Goal: Task Accomplishment & Management: Manage account settings

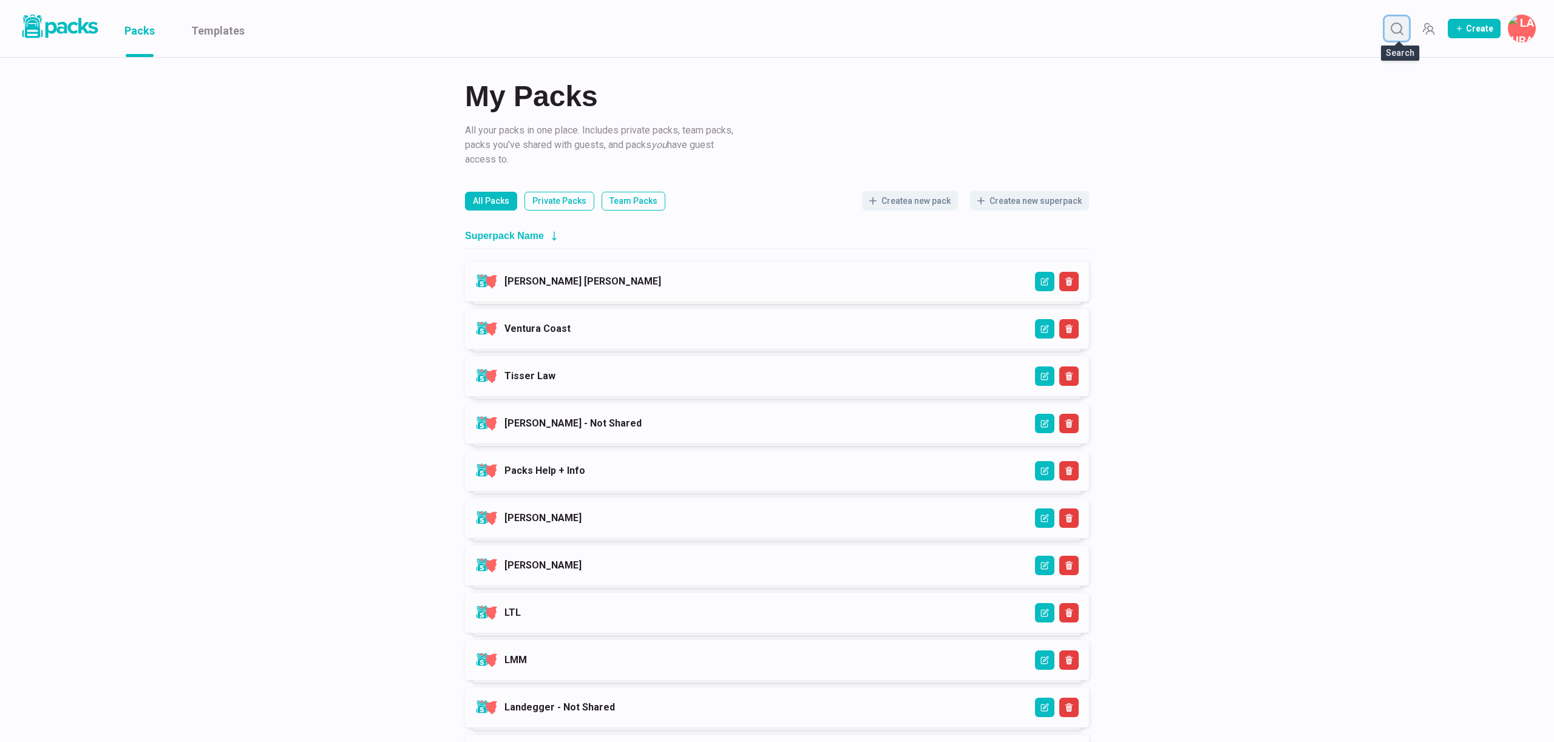
click at [1399, 27] on icon "Search" at bounding box center [1396, 28] width 15 height 15
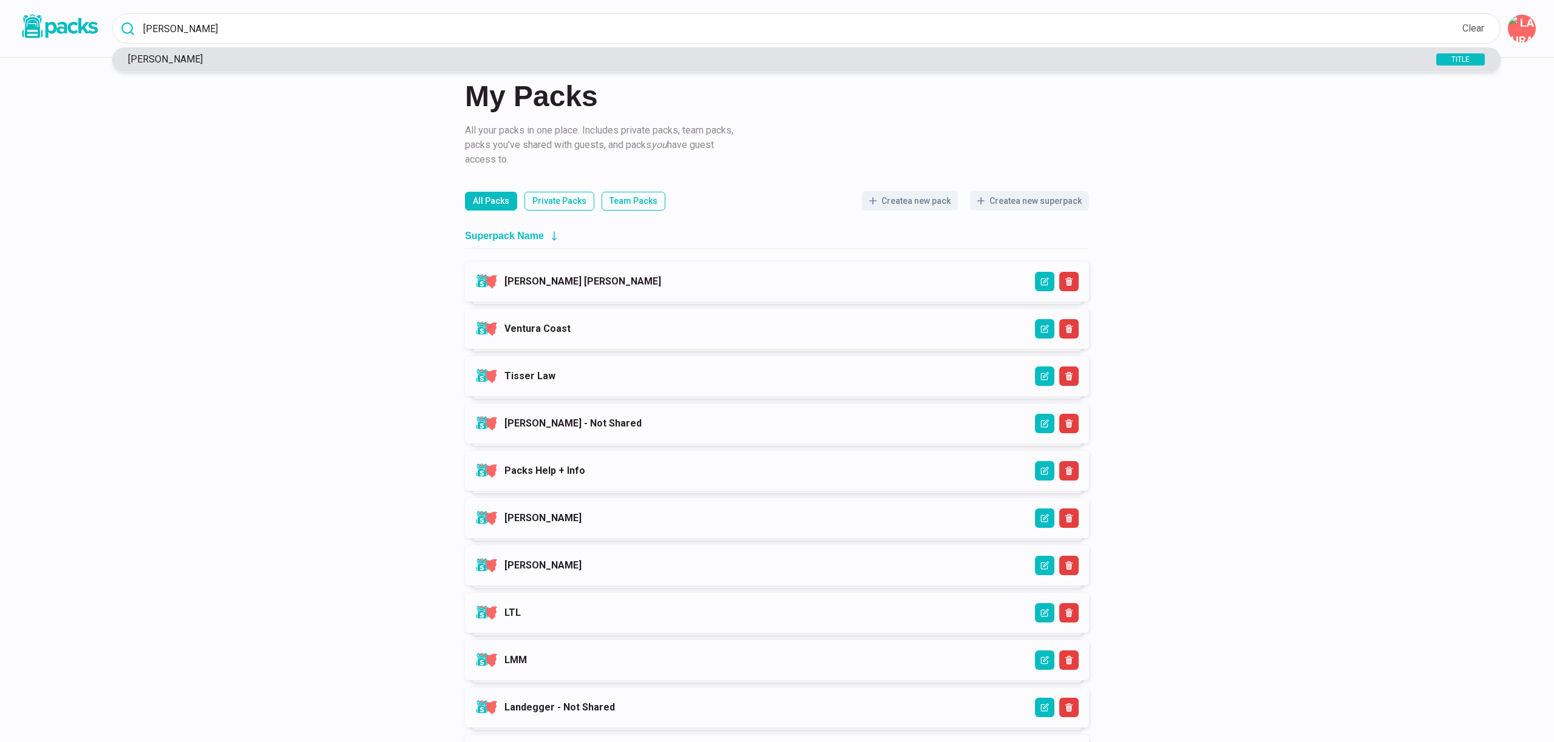
type input "[PERSON_NAME]"
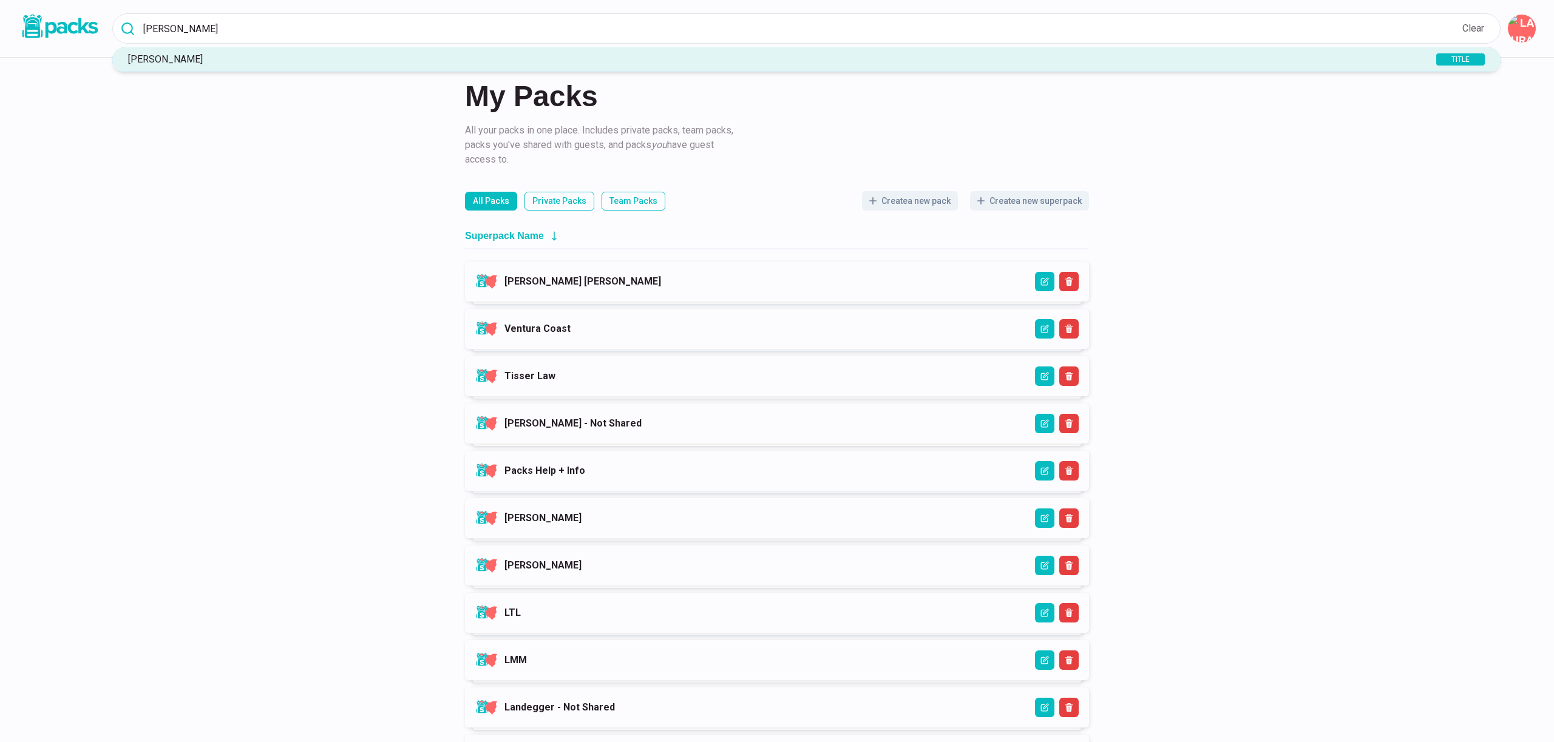
click at [913, 63] on p "[PERSON_NAME]" at bounding box center [746, 59] width 1249 height 12
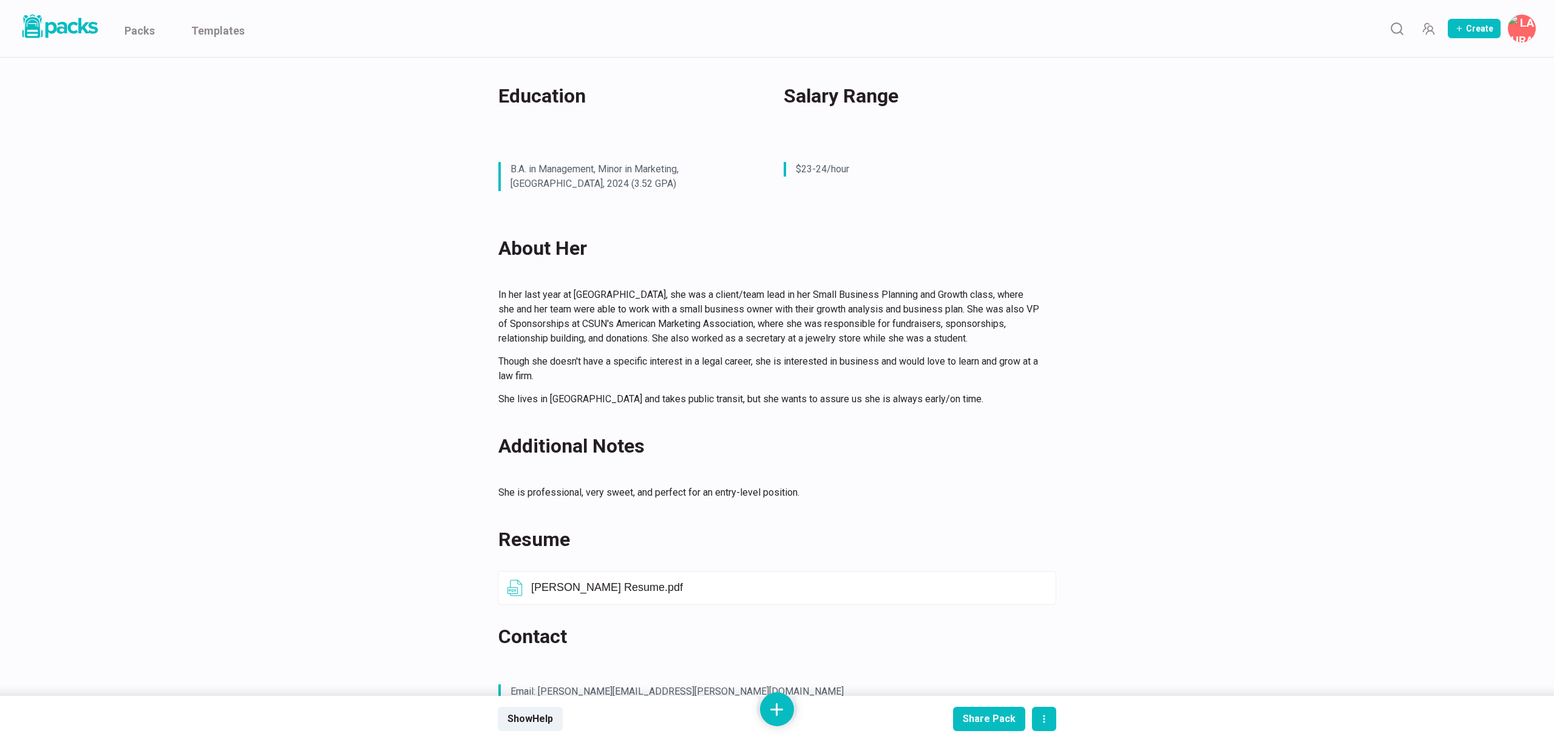
scroll to position [481, 0]
click at [988, 576] on button "Open external link" at bounding box center [987, 585] width 19 height 19
click at [989, 581] on icon "Open external link" at bounding box center [988, 586] width 10 height 10
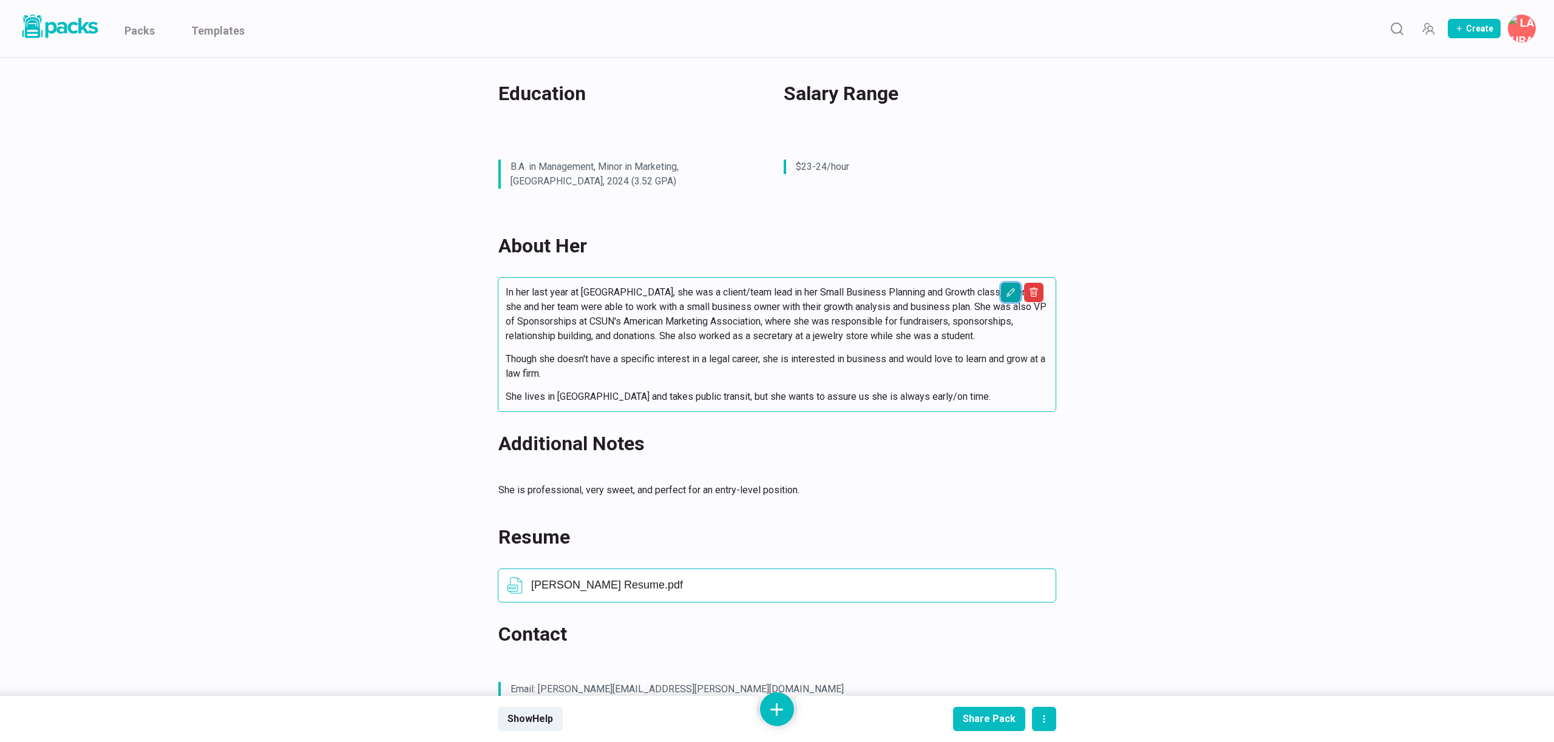
click at [1012, 290] on icon "Edit asset" at bounding box center [1011, 293] width 6 height 6
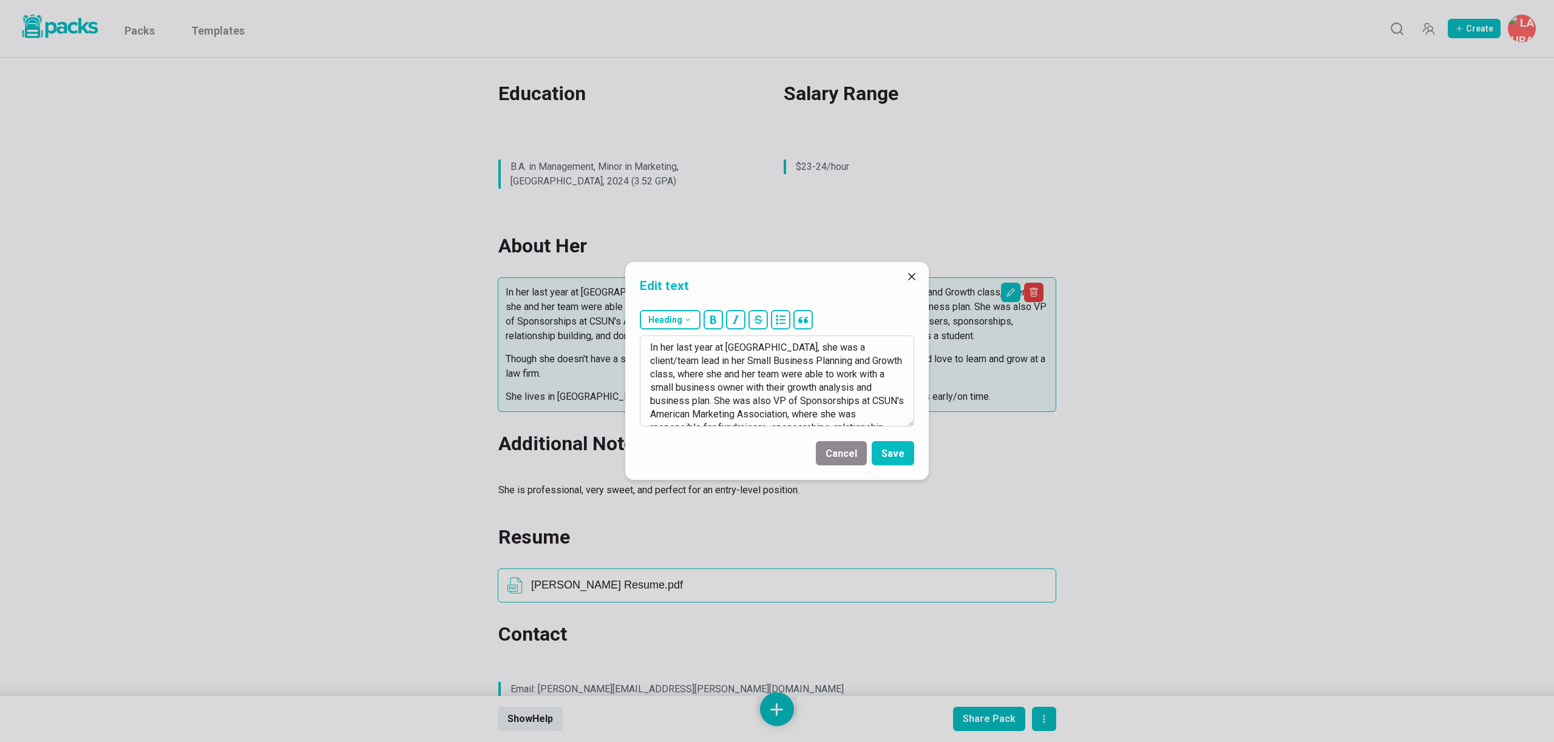
drag, startPoint x: 694, startPoint y: 375, endPoint x: 766, endPoint y: 371, distance: 71.7
click at [766, 371] on textarea "In her last year at [GEOGRAPHIC_DATA], she was a client/team lead in her Small …" at bounding box center [777, 381] width 274 height 91
click at [859, 377] on textarea "In her last year at [GEOGRAPHIC_DATA], she was a client/team lead in her Small …" at bounding box center [777, 381] width 274 height 91
click at [879, 375] on textarea "In her last year at [GEOGRAPHIC_DATA], she was a client/team lead in her Small …" at bounding box center [777, 381] width 274 height 91
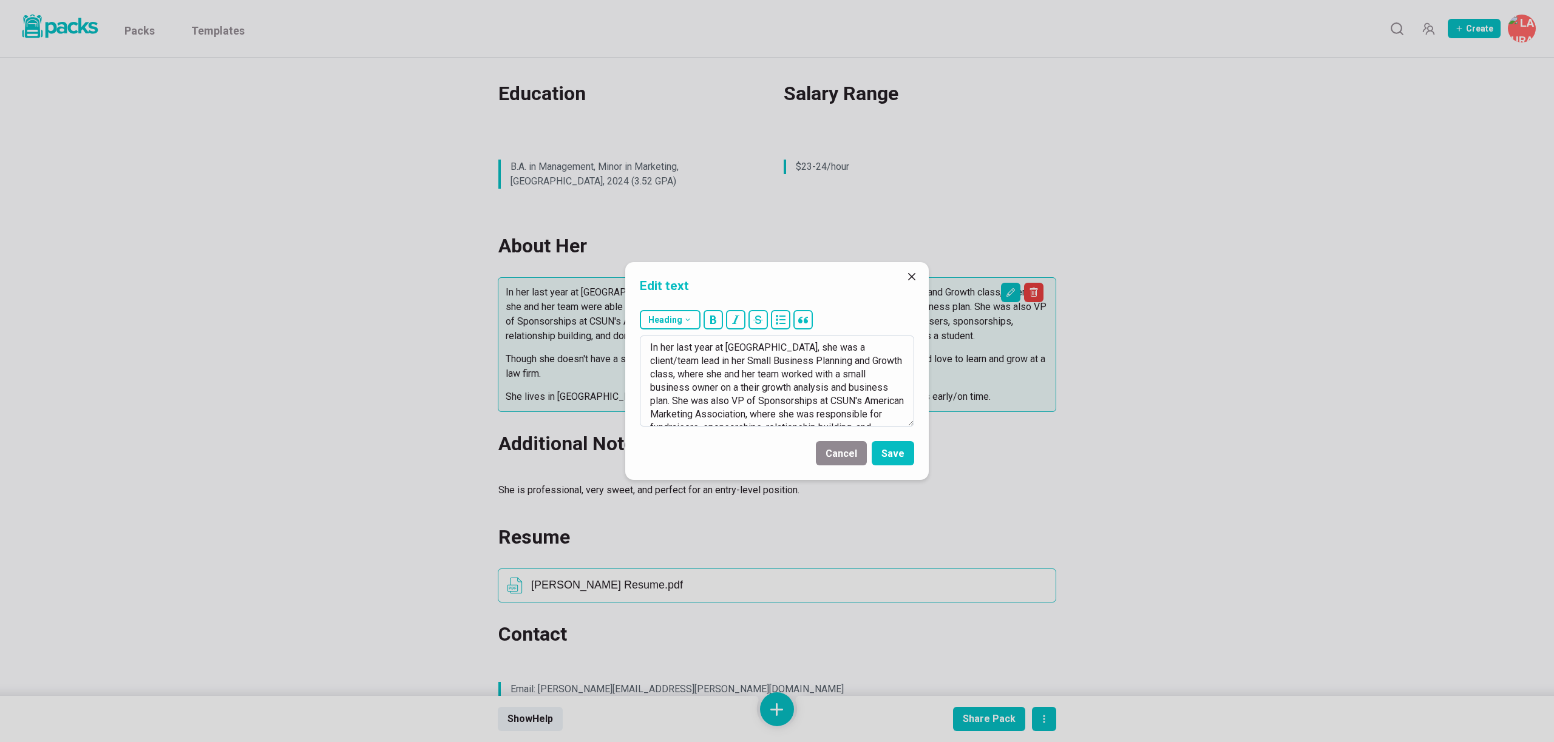
click at [879, 375] on textarea "In her last year at [GEOGRAPHIC_DATA], she was a client/team lead in her Small …" at bounding box center [777, 381] width 274 height 91
click at [802, 408] on textarea "In her last year at [GEOGRAPHIC_DATA], she was a client/team lead in her Small …" at bounding box center [777, 381] width 274 height 91
type textarea "In her last year at [GEOGRAPHIC_DATA], she was a client/team lead in her Small …"
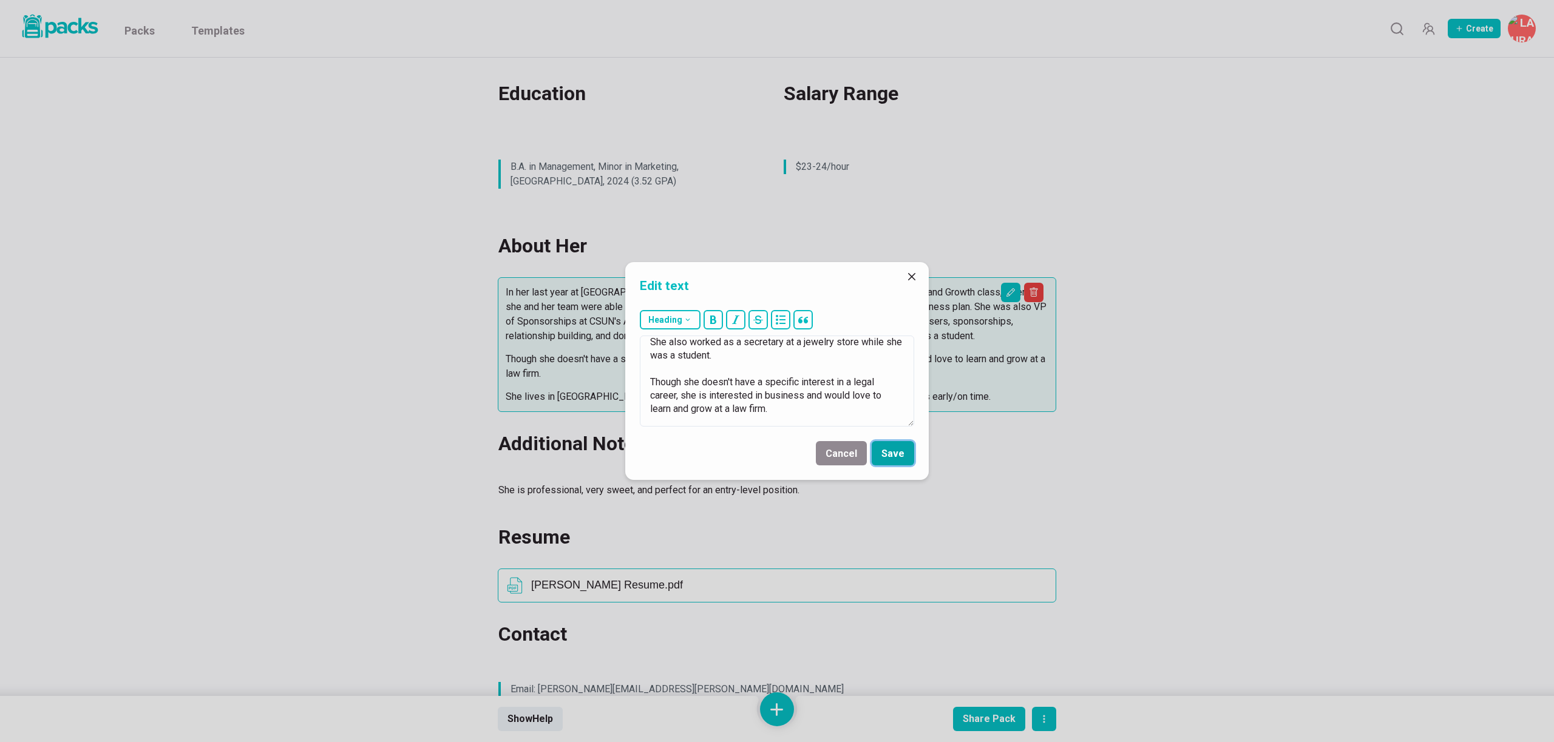
click at [887, 458] on button "Save" at bounding box center [893, 453] width 42 height 24
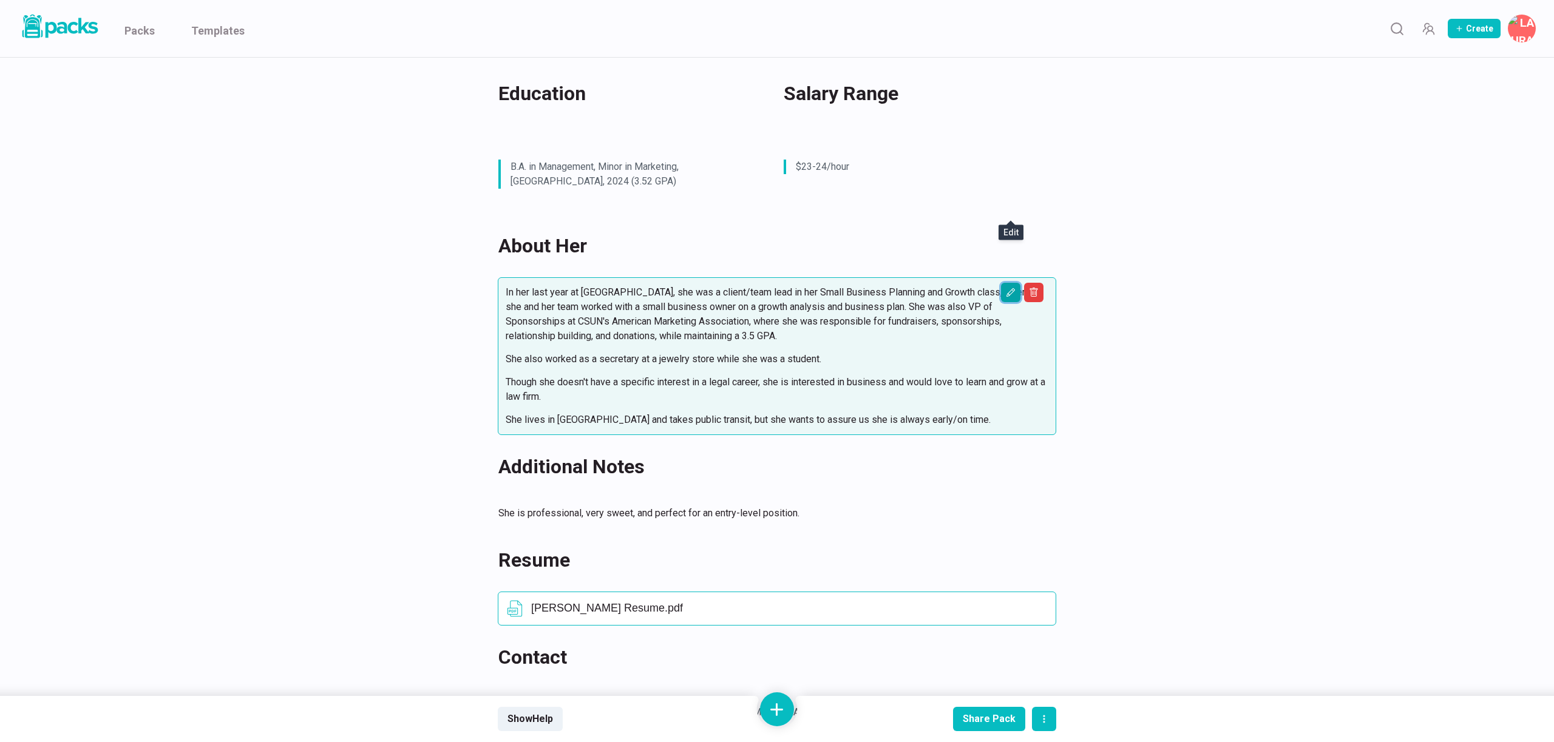
click at [1016, 283] on button "Edit asset" at bounding box center [1010, 292] width 19 height 19
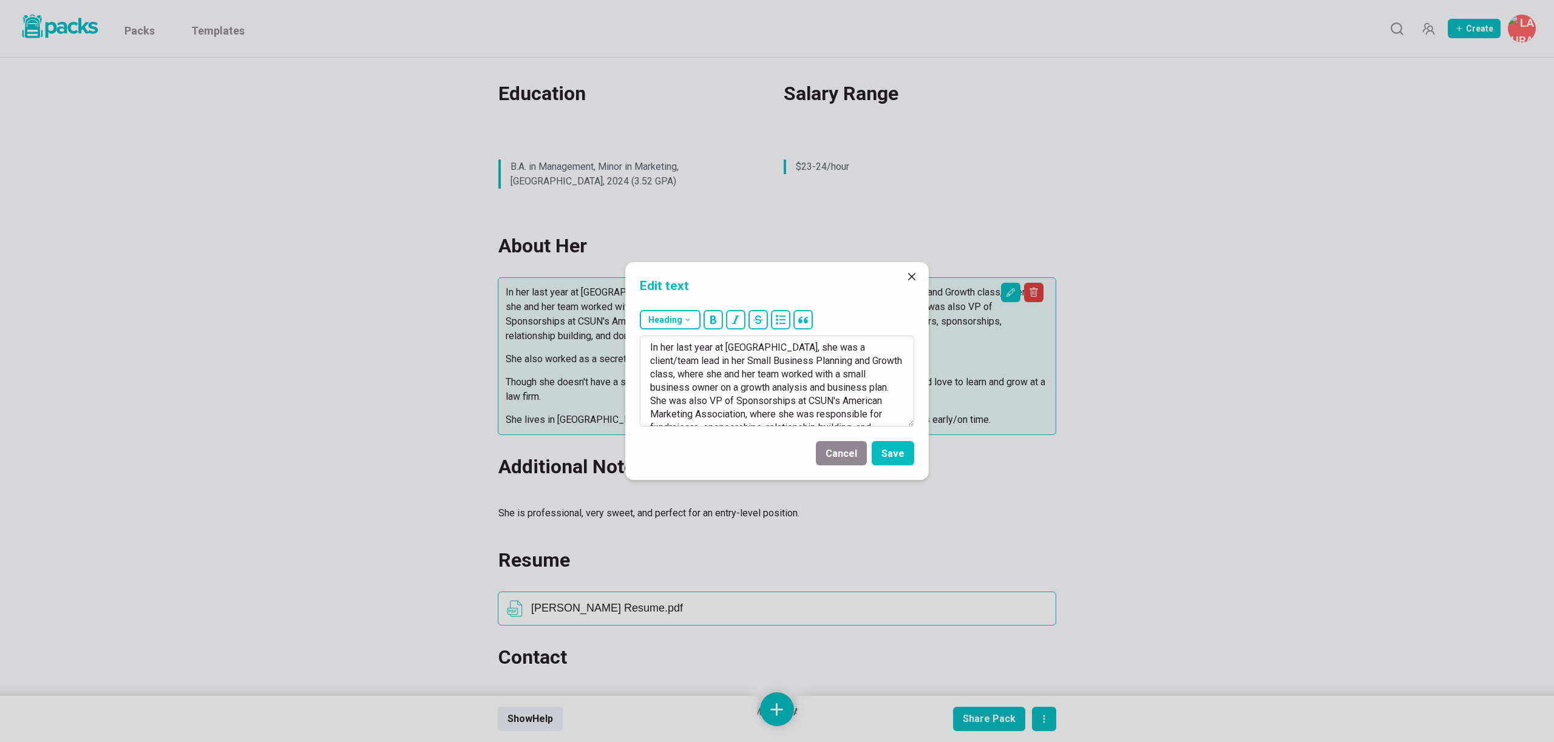
scroll to position [160, 0]
drag, startPoint x: 865, startPoint y: 413, endPoint x: 649, endPoint y: 391, distance: 216.6
click at [649, 391] on textarea "In her last year at [GEOGRAPHIC_DATA], she was a client/team lead in her Small …" at bounding box center [777, 381] width 274 height 91
drag, startPoint x: 685, startPoint y: 400, endPoint x: 652, endPoint y: 388, distance: 35.5
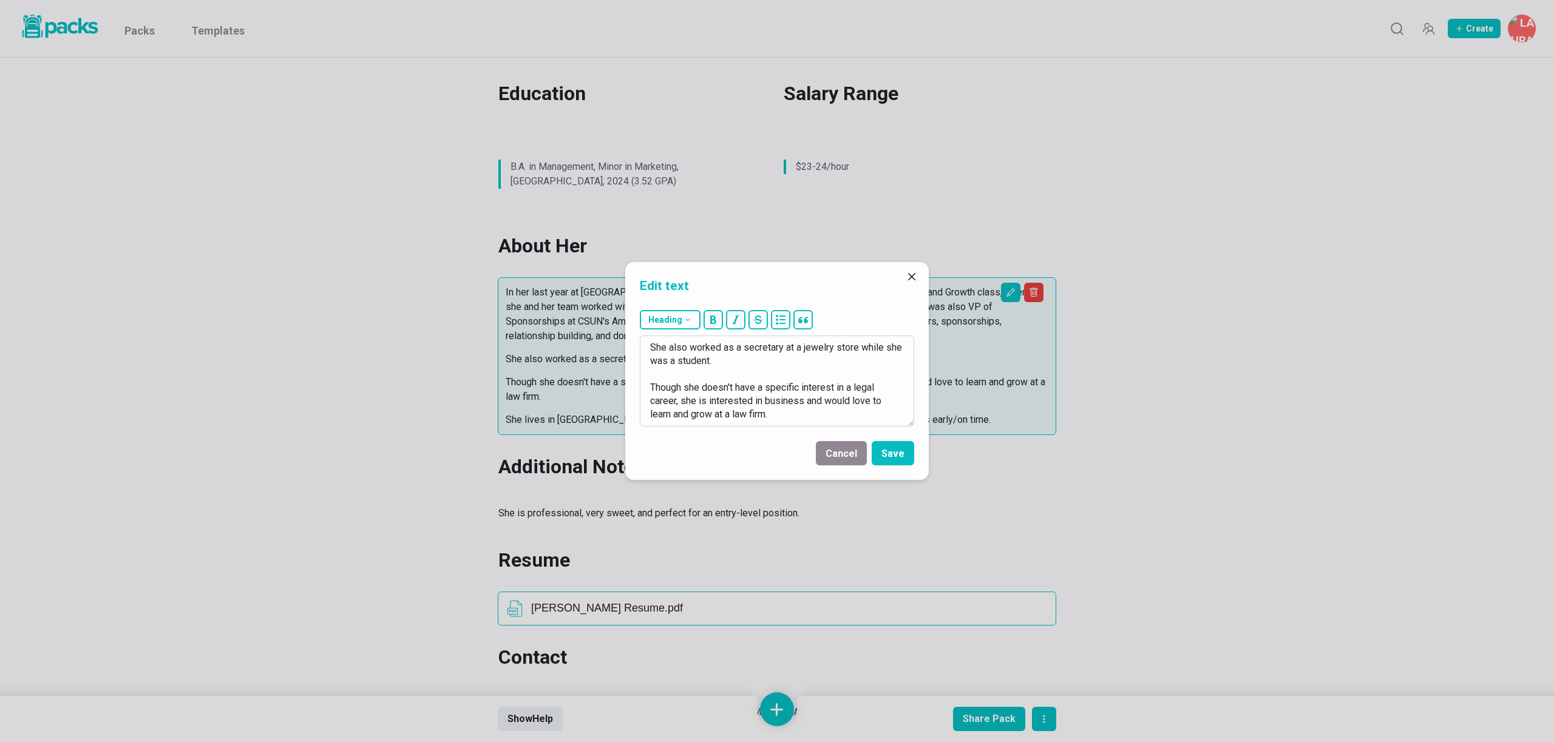
click at [652, 388] on textarea "In her last year at [GEOGRAPHIC_DATA], she was a client/team lead in her Small …" at bounding box center [777, 381] width 274 height 91
click at [724, 379] on textarea "In her last year at [GEOGRAPHIC_DATA], she was a client/team lead in her Small …" at bounding box center [777, 381] width 274 height 91
click at [780, 372] on textarea "In her last year at [GEOGRAPHIC_DATA], she was a client/team lead in her Small …" at bounding box center [777, 381] width 274 height 91
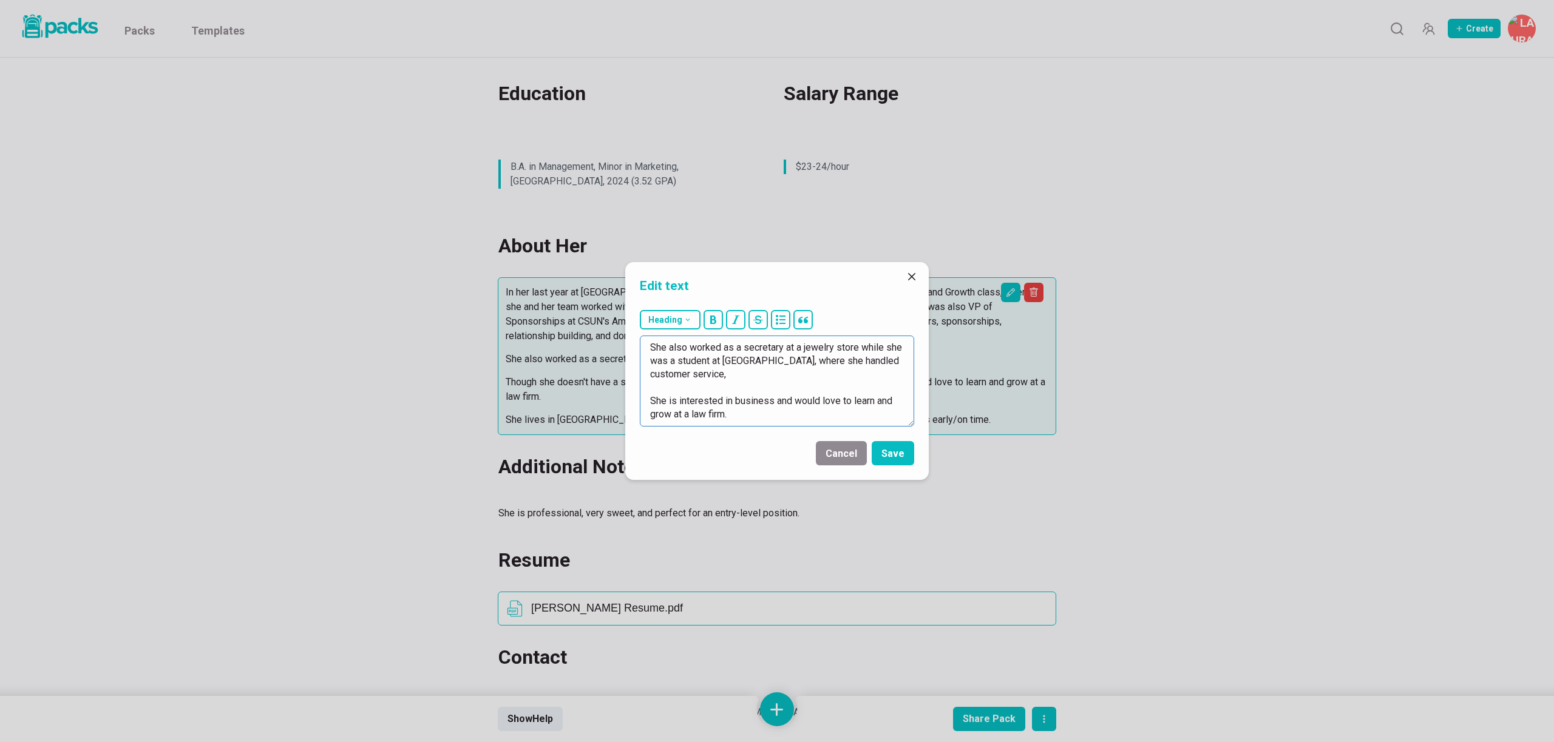
drag, startPoint x: 671, startPoint y: 362, endPoint x: 849, endPoint y: 357, distance: 177.9
click at [849, 357] on textarea "In her last year at [GEOGRAPHIC_DATA], she was a client/team lead in her Small …" at bounding box center [777, 381] width 274 height 91
click at [797, 375] on textarea "In her last year at [GEOGRAPHIC_DATA], she was a client/team lead in her Small …" at bounding box center [777, 381] width 274 height 91
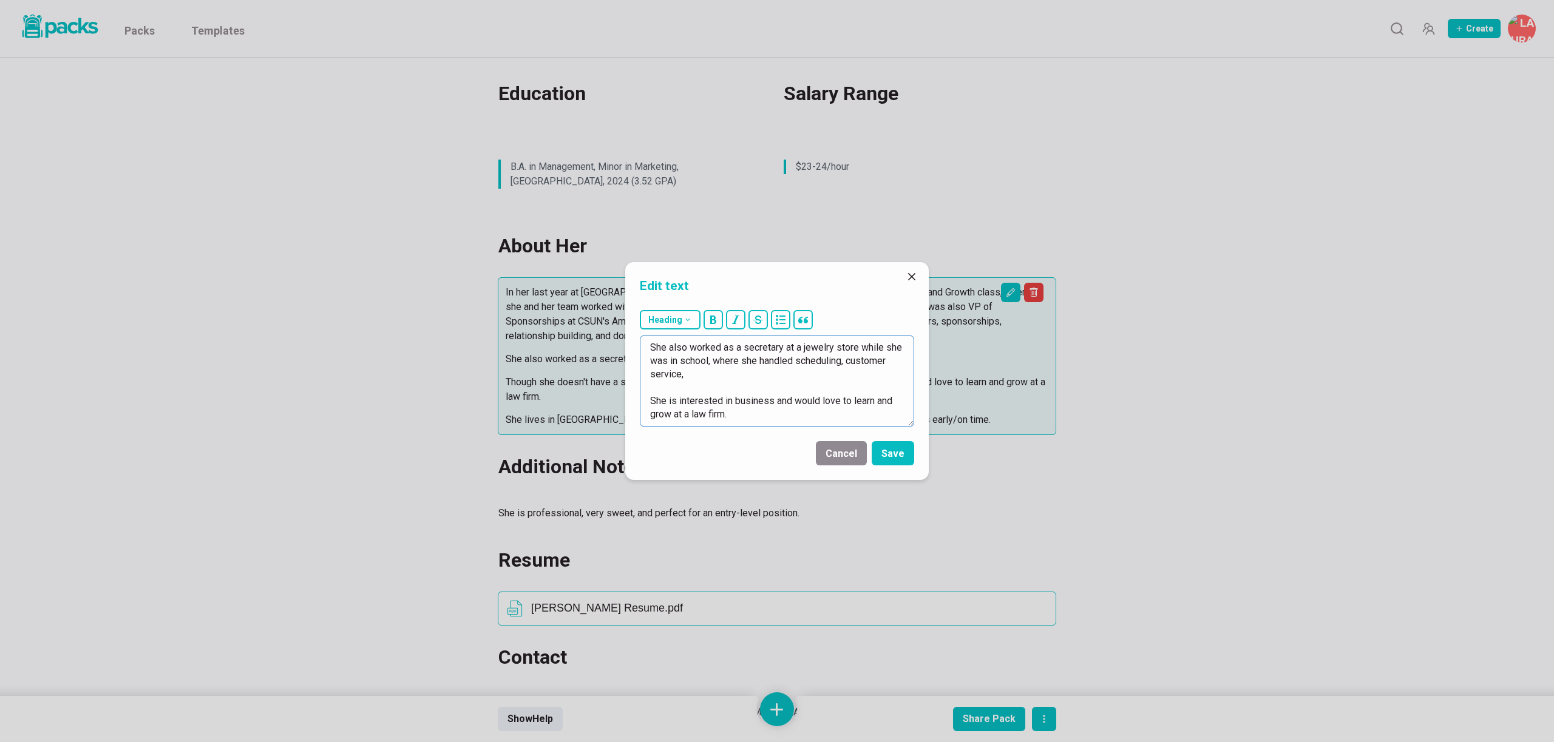
click at [769, 376] on textarea "In her last year at [GEOGRAPHIC_DATA], she was a client/team lead in her Small …" at bounding box center [777, 381] width 274 height 91
click at [688, 374] on textarea "In her last year at [GEOGRAPHIC_DATA], she was a client/team lead in her Small …" at bounding box center [777, 381] width 274 height 91
click at [816, 378] on textarea "In her last year at [GEOGRAPHIC_DATA], she was a client/team lead in her Small …" at bounding box center [777, 381] width 274 height 91
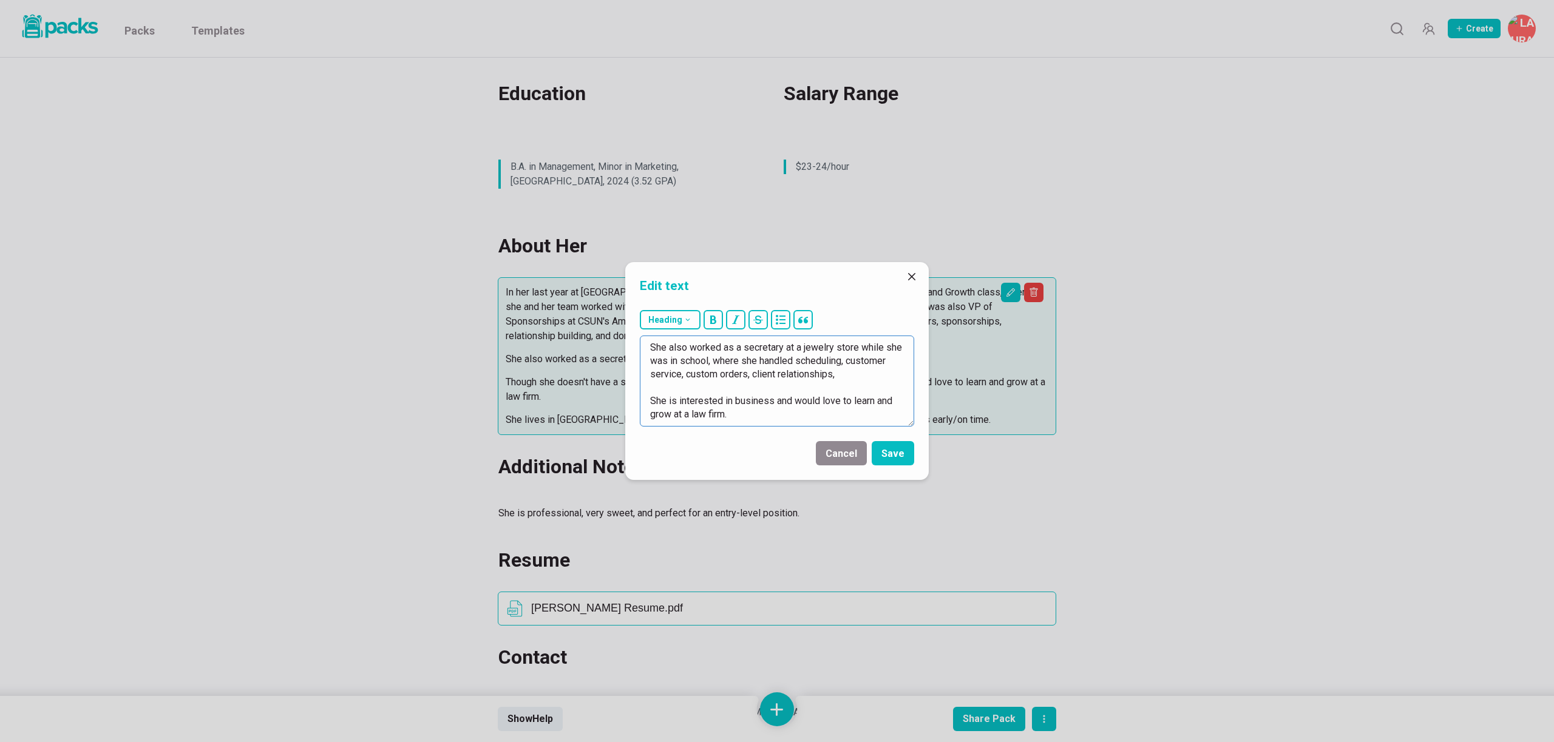
click at [751, 374] on textarea "In her last year at [GEOGRAPHIC_DATA], she was a client/team lead in her Small …" at bounding box center [777, 381] width 274 height 91
click at [905, 377] on textarea "In her last year at [GEOGRAPHIC_DATA], she was a client/team lead in her Small …" at bounding box center [777, 381] width 274 height 91
click at [773, 403] on textarea "In her last year at [GEOGRAPHIC_DATA], she was a client/team lead in her Small …" at bounding box center [777, 381] width 274 height 91
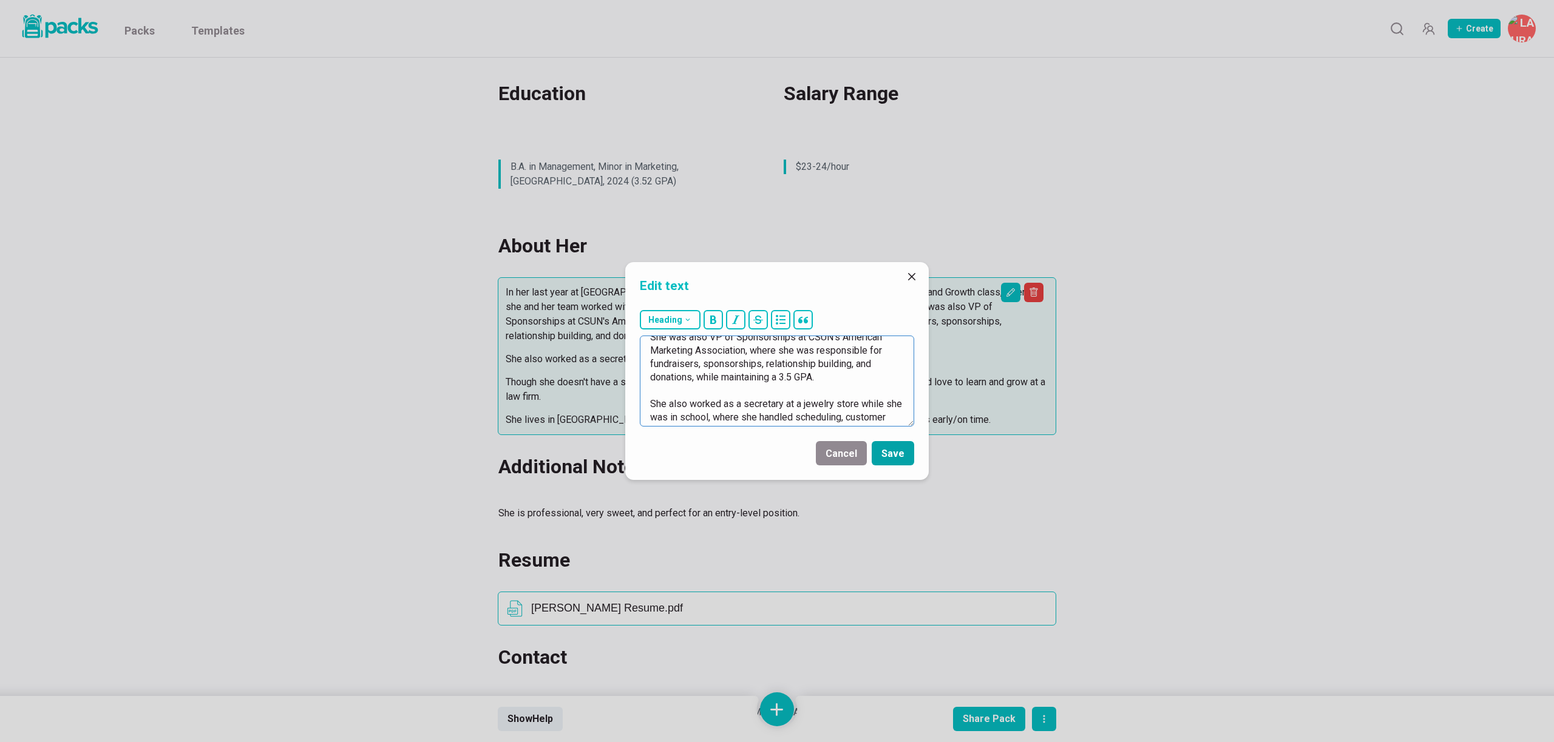
type textarea "In her last year at [GEOGRAPHIC_DATA], she was a client/team lead in her Small …"
click at [903, 456] on button "Save" at bounding box center [893, 453] width 42 height 24
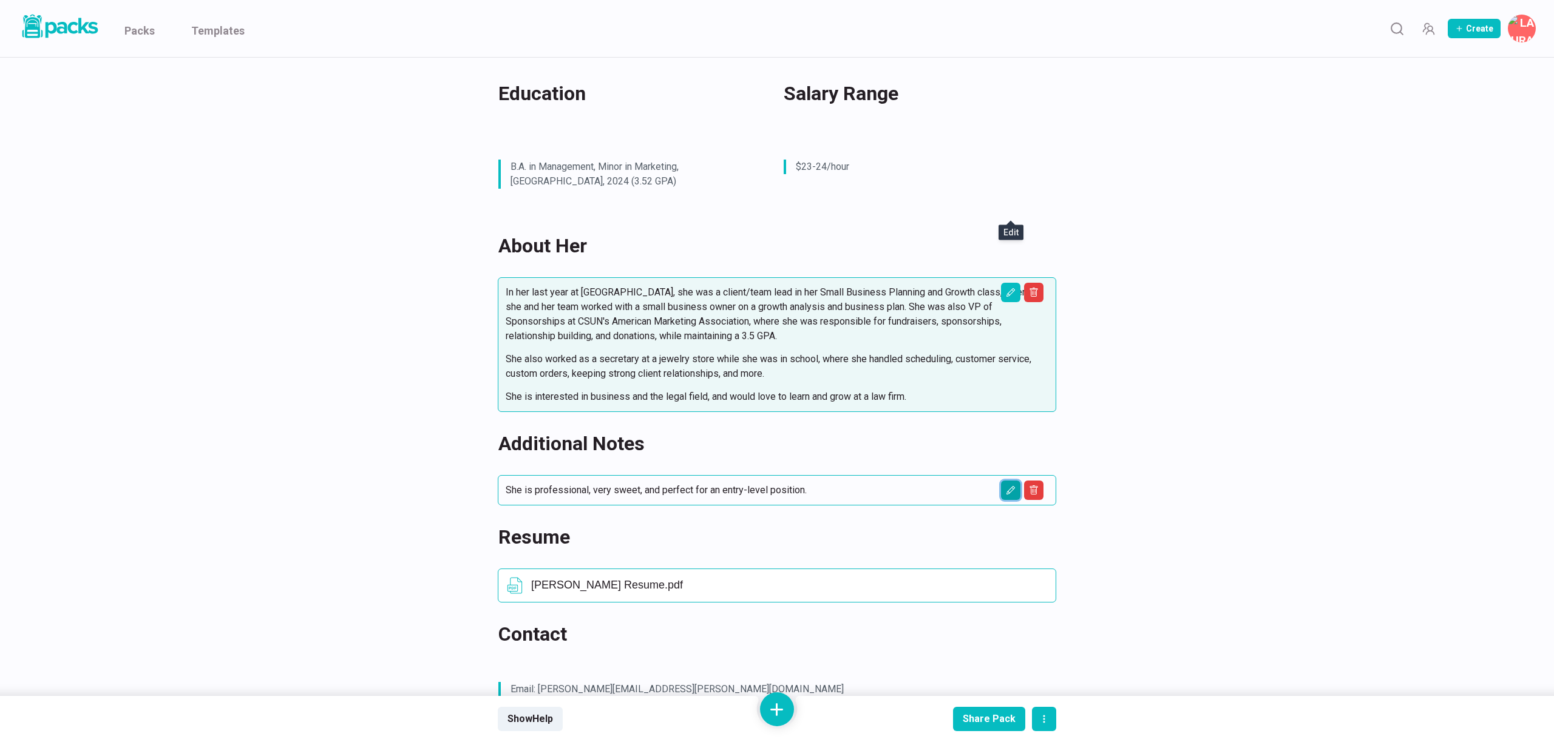
click at [1010, 486] on icon "Edit asset" at bounding box center [1010, 490] width 8 height 8
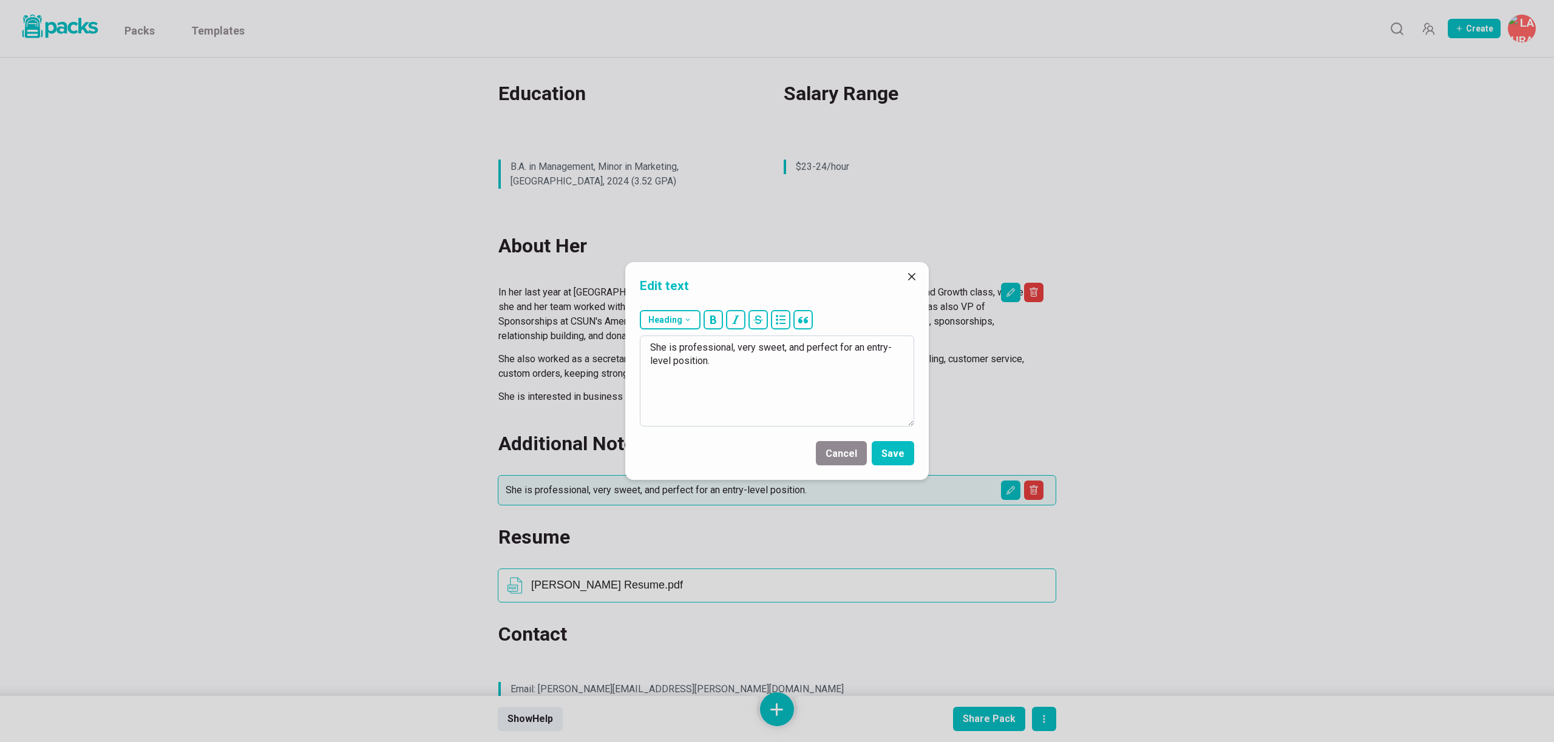
click at [667, 348] on textarea "She is professional, very sweet, and perfect for an entry-level position." at bounding box center [777, 381] width 274 height 91
drag, startPoint x: 669, startPoint y: 347, endPoint x: 829, endPoint y: 378, distance: 163.2
click at [830, 376] on textarea "She is professional, very sweet, and perfect for an entry-level position." at bounding box center [777, 381] width 274 height 91
click at [711, 348] on textarea "She seems porofessional and organized. I know she isn't" at bounding box center [777, 381] width 274 height 91
drag, startPoint x: 869, startPoint y: 348, endPoint x: 898, endPoint y: 347, distance: 29.2
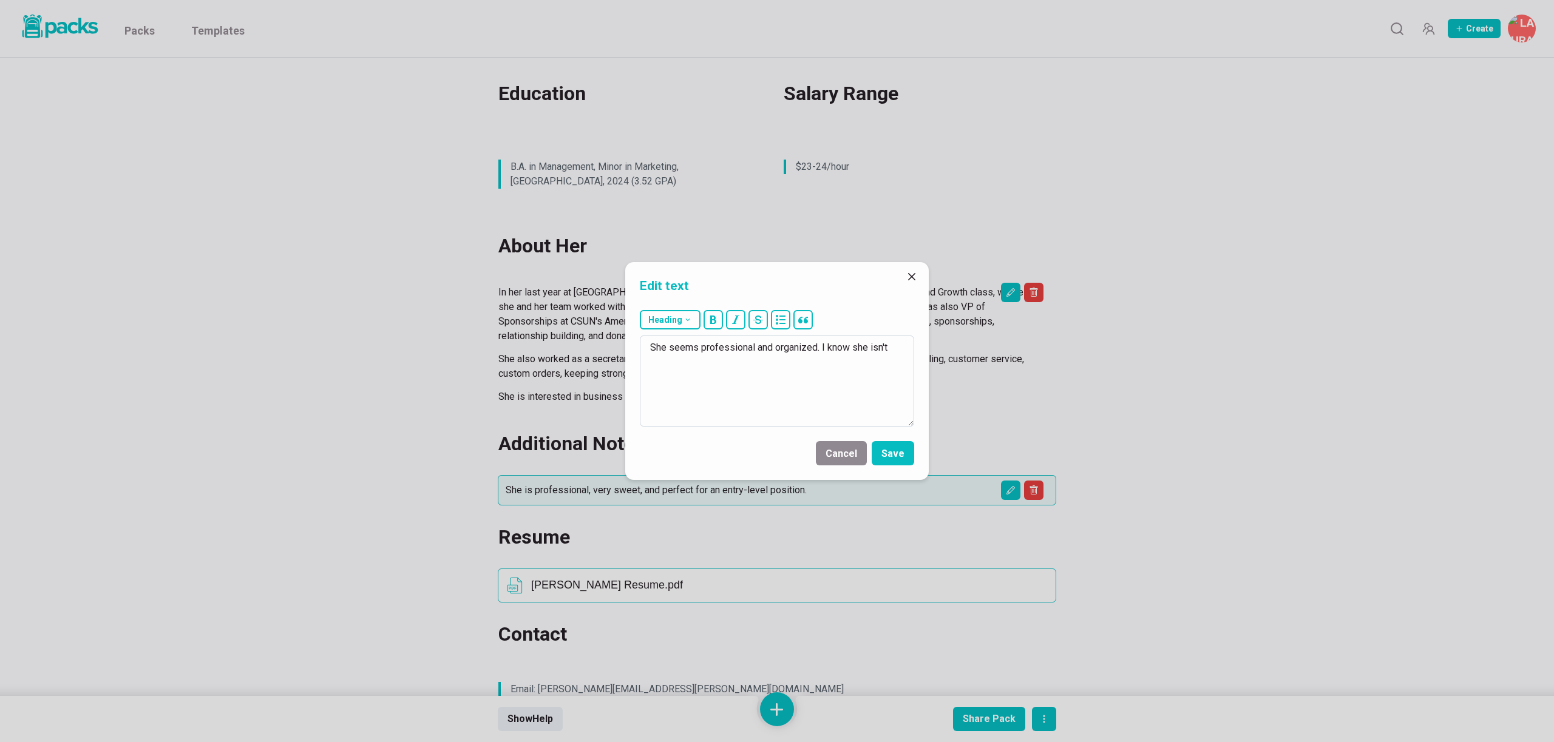
click at [898, 347] on textarea "She seems professional and organized. I know she isn't" at bounding box center [777, 381] width 274 height 91
type textarea "She seems professional and organized. I know she doesn't have the perfect backg…"
click at [873, 455] on button "Save" at bounding box center [893, 453] width 42 height 24
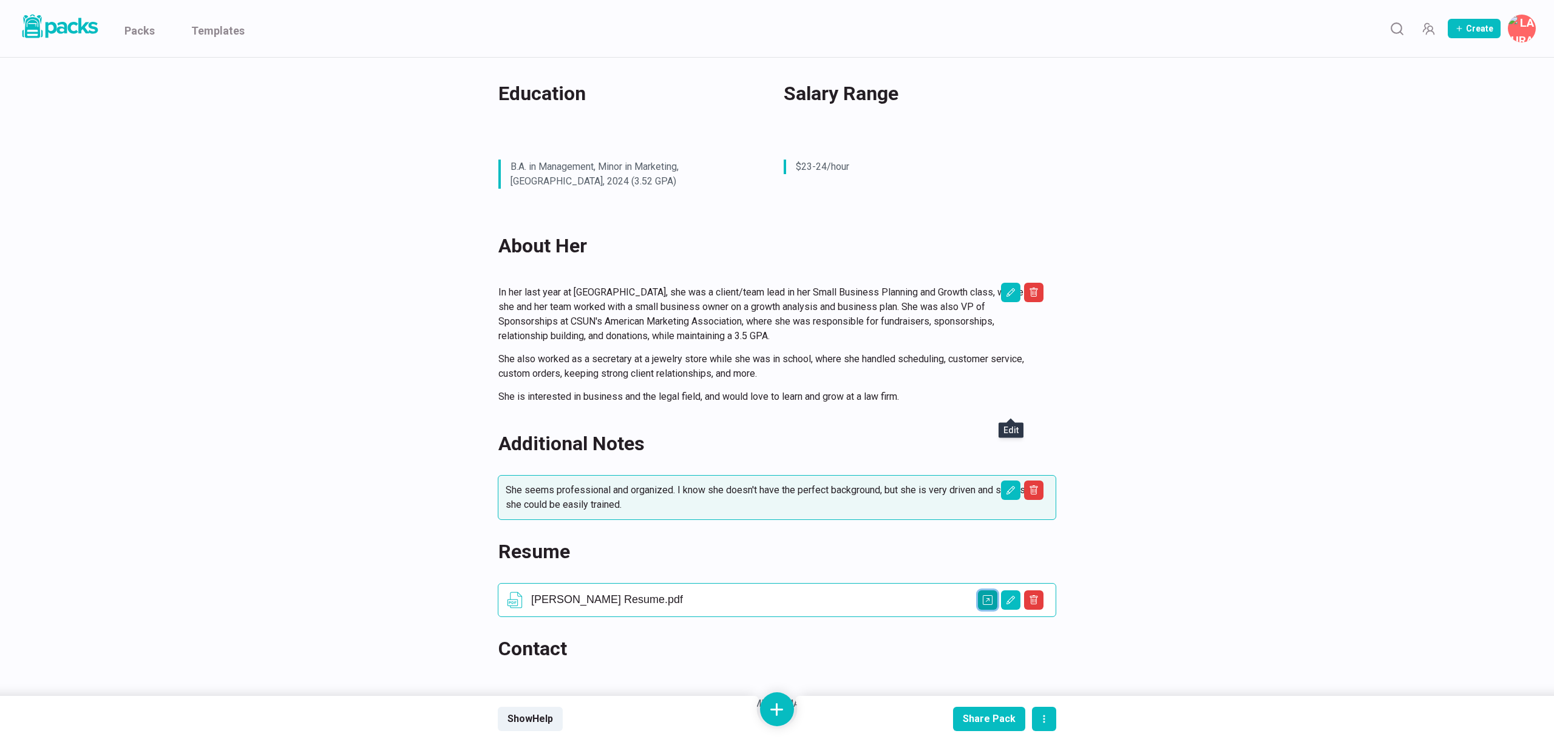
click at [984, 595] on icon "Open external link" at bounding box center [988, 600] width 10 height 10
